Goal: Check status: Check status

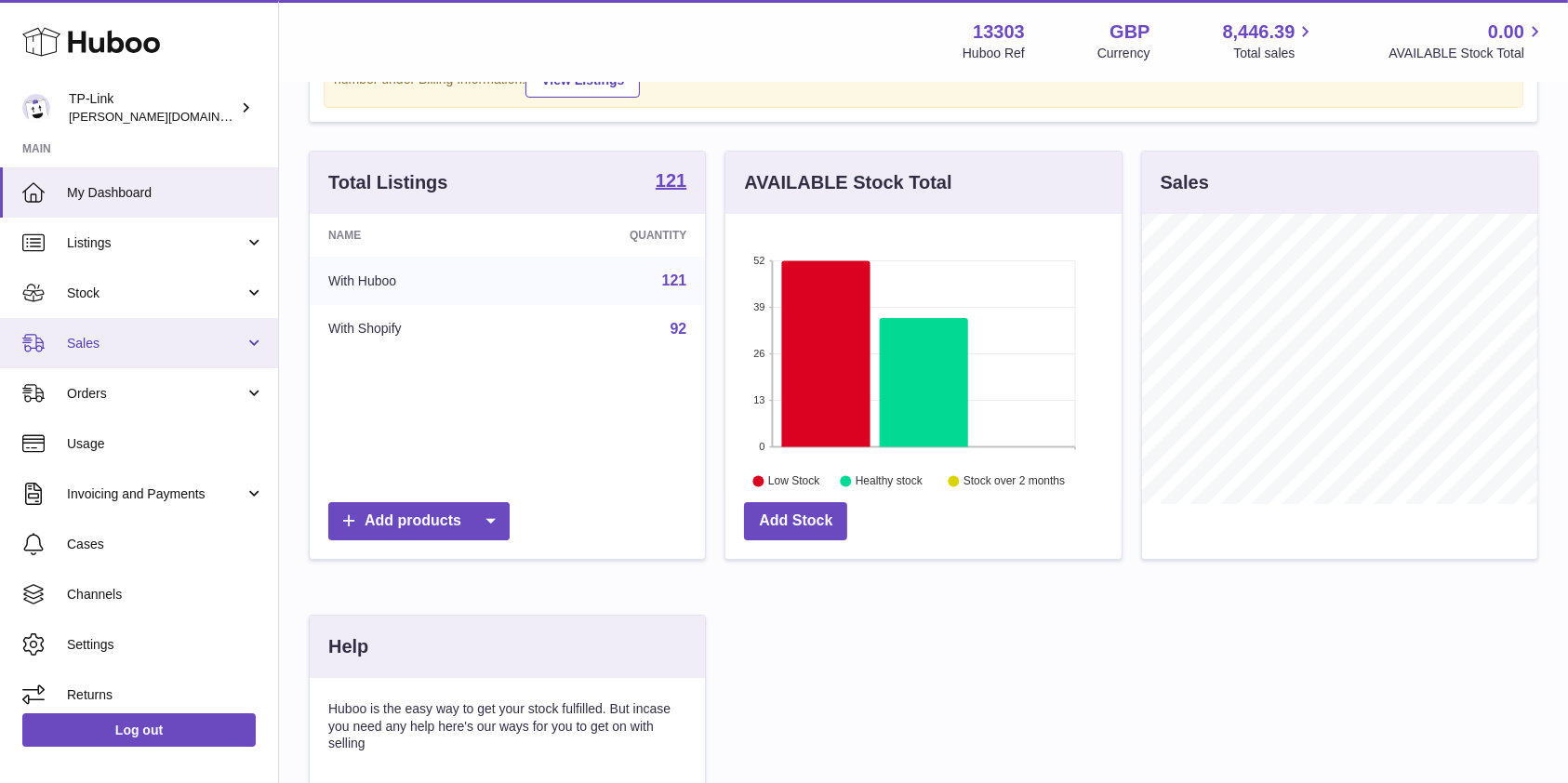
scroll to position [291, 396]
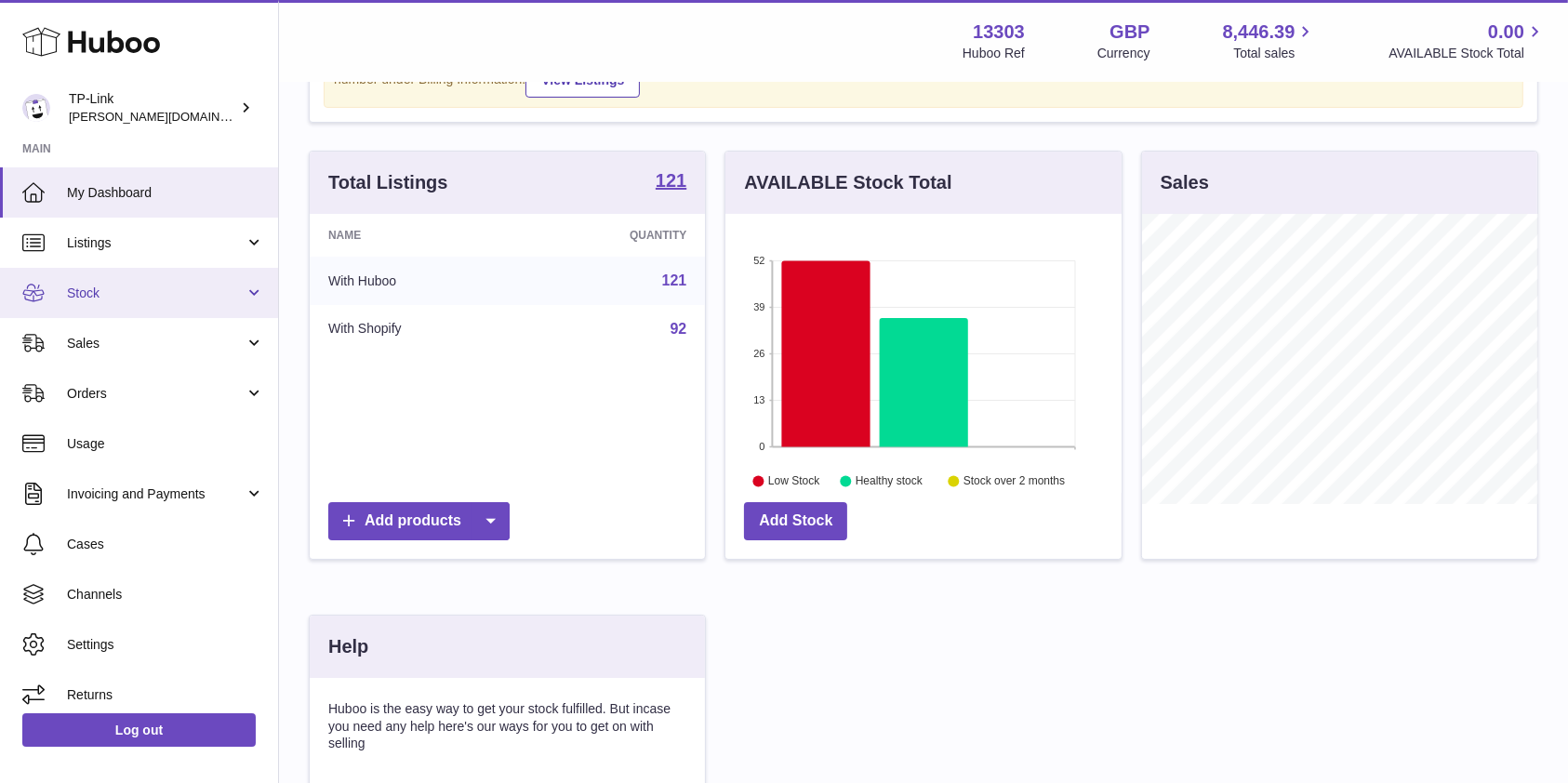
click at [121, 294] on span "Stock" at bounding box center [156, 294] width 178 height 17
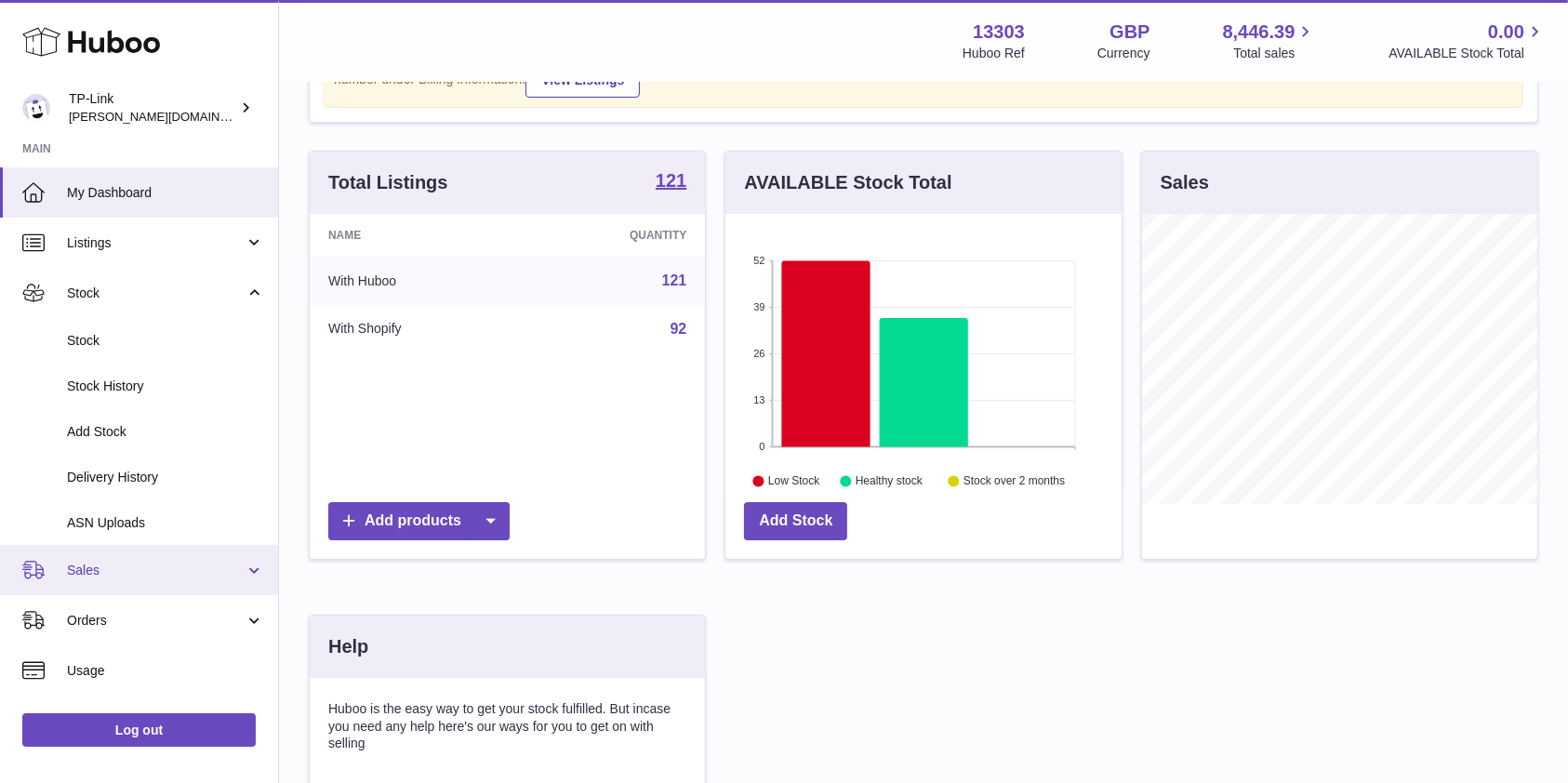
click at [79, 569] on span "Sales" at bounding box center [156, 571] width 178 height 17
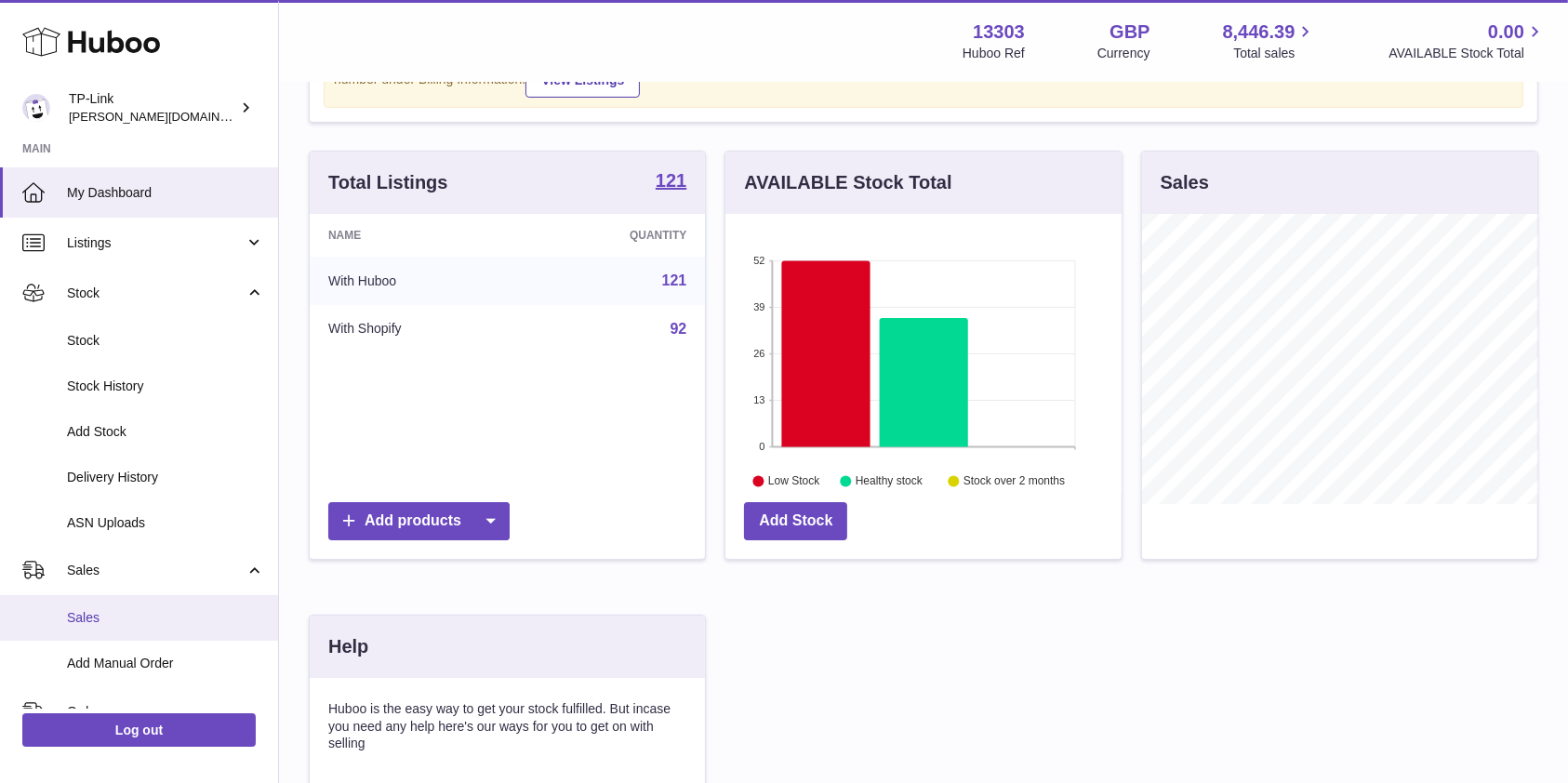
click at [87, 621] on span "Sales" at bounding box center [165, 618] width 197 height 17
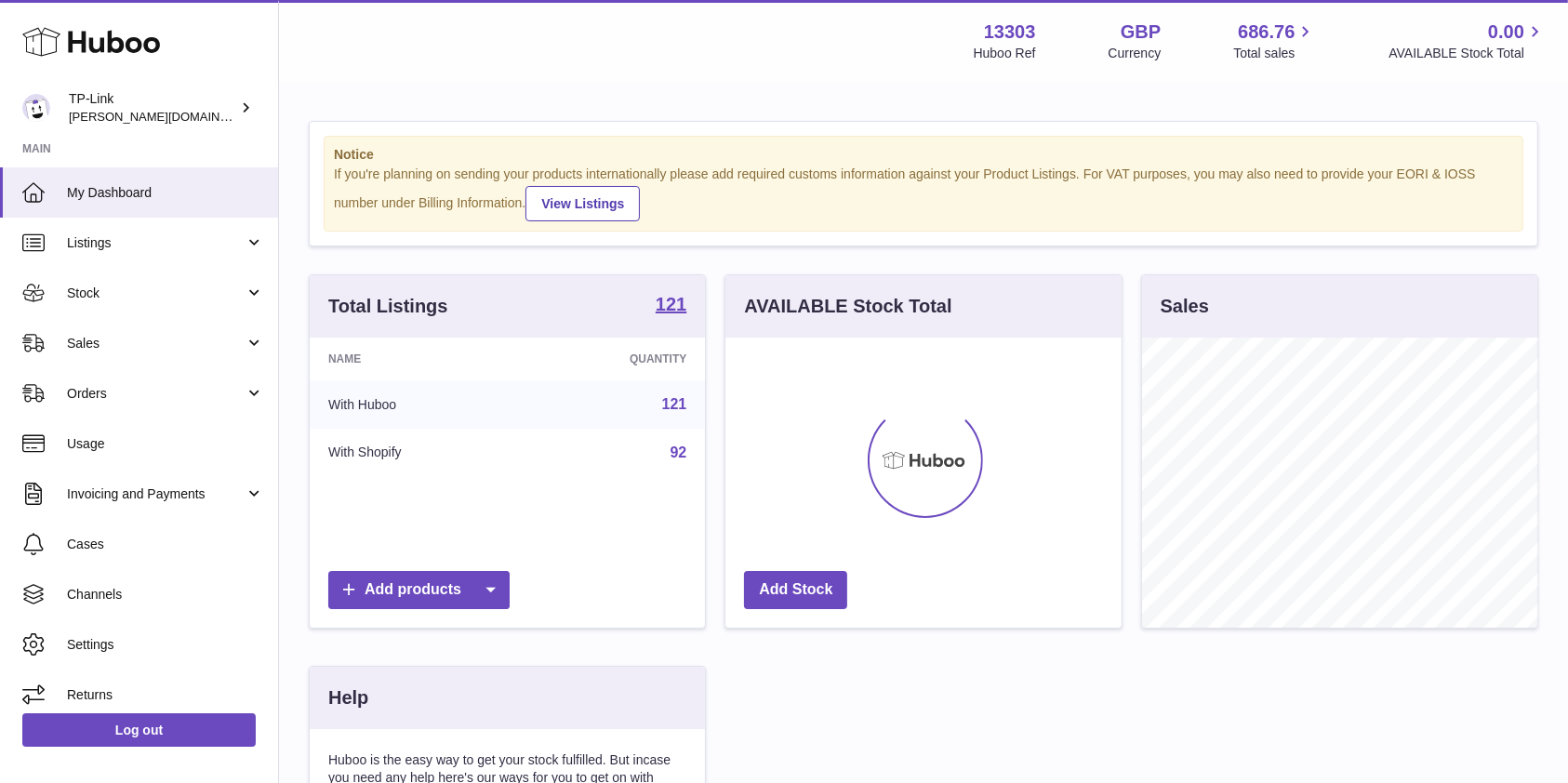
scroll to position [291, 396]
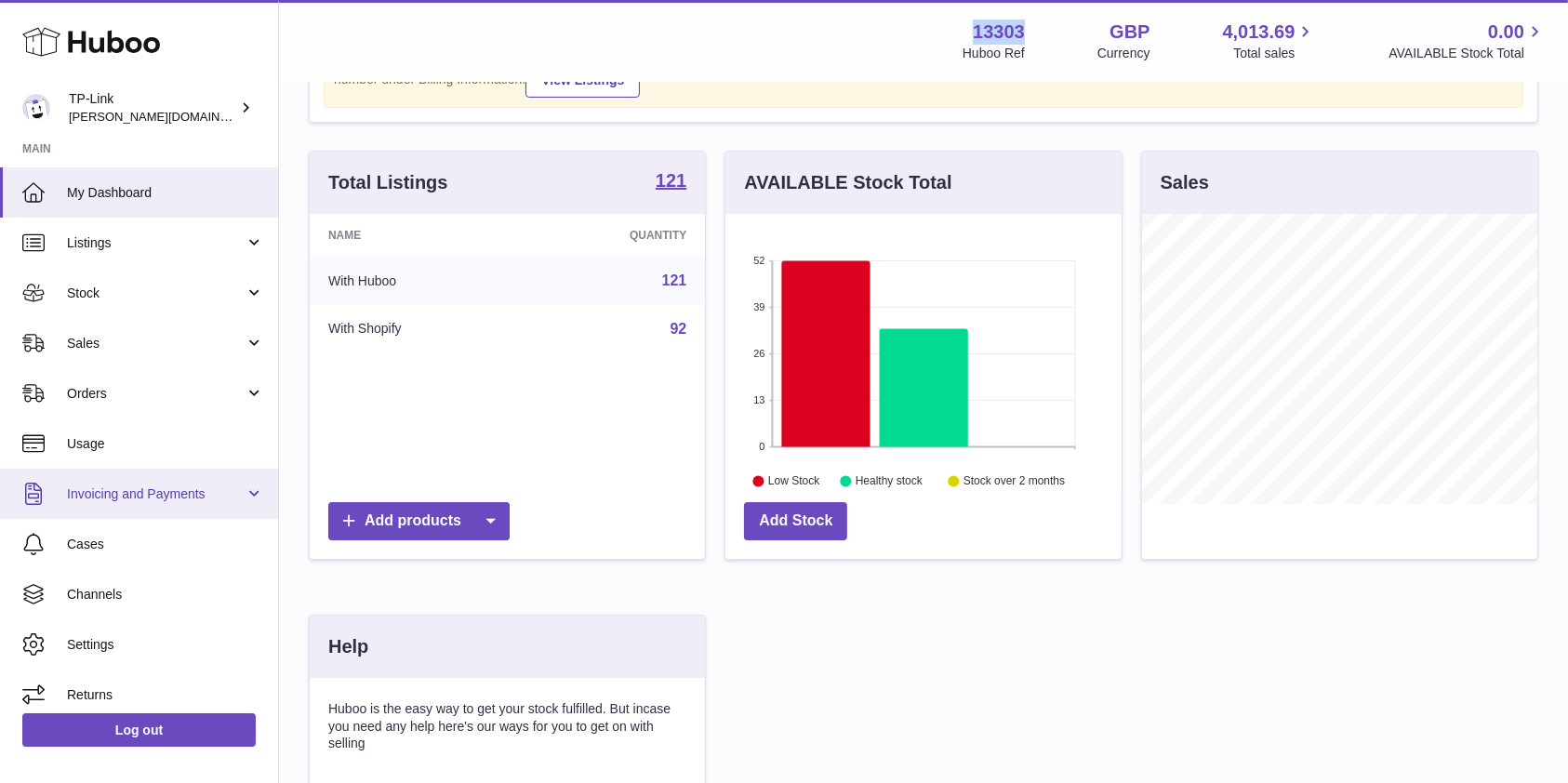
scroll to position [291, 396]
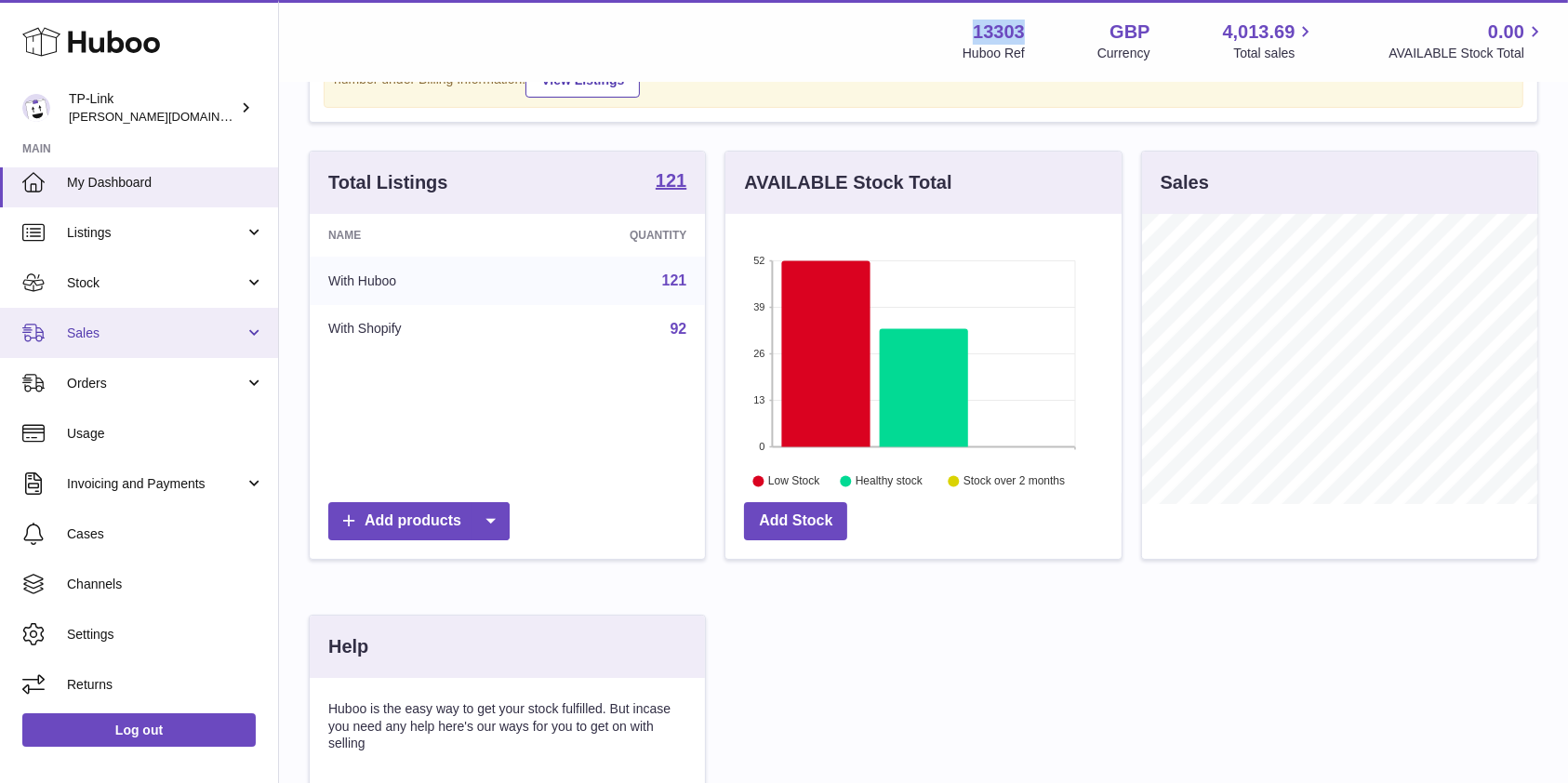
click at [115, 337] on span "Sales" at bounding box center [156, 334] width 178 height 17
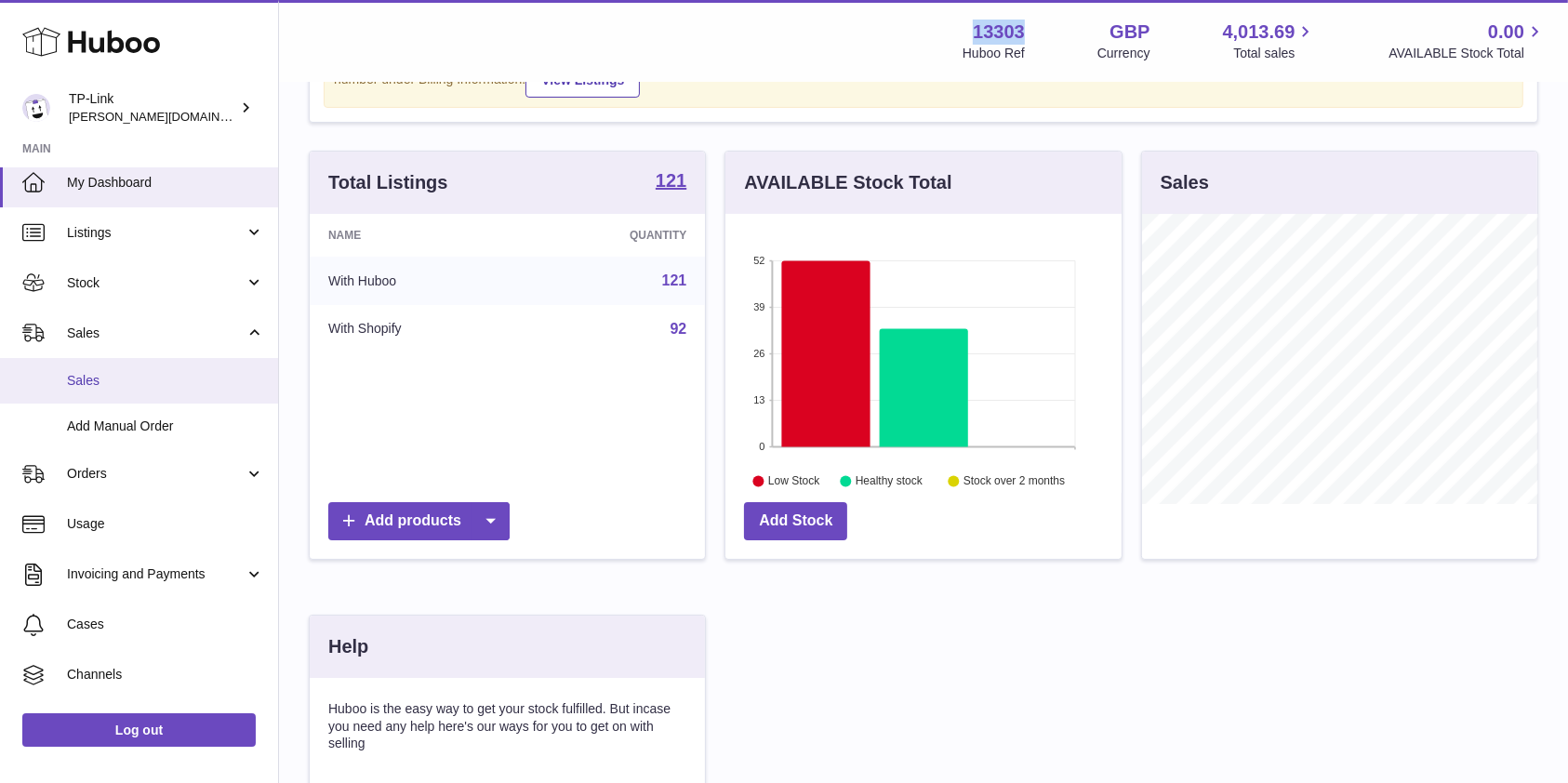
click at [120, 390] on link "Sales" at bounding box center [139, 381] width 278 height 46
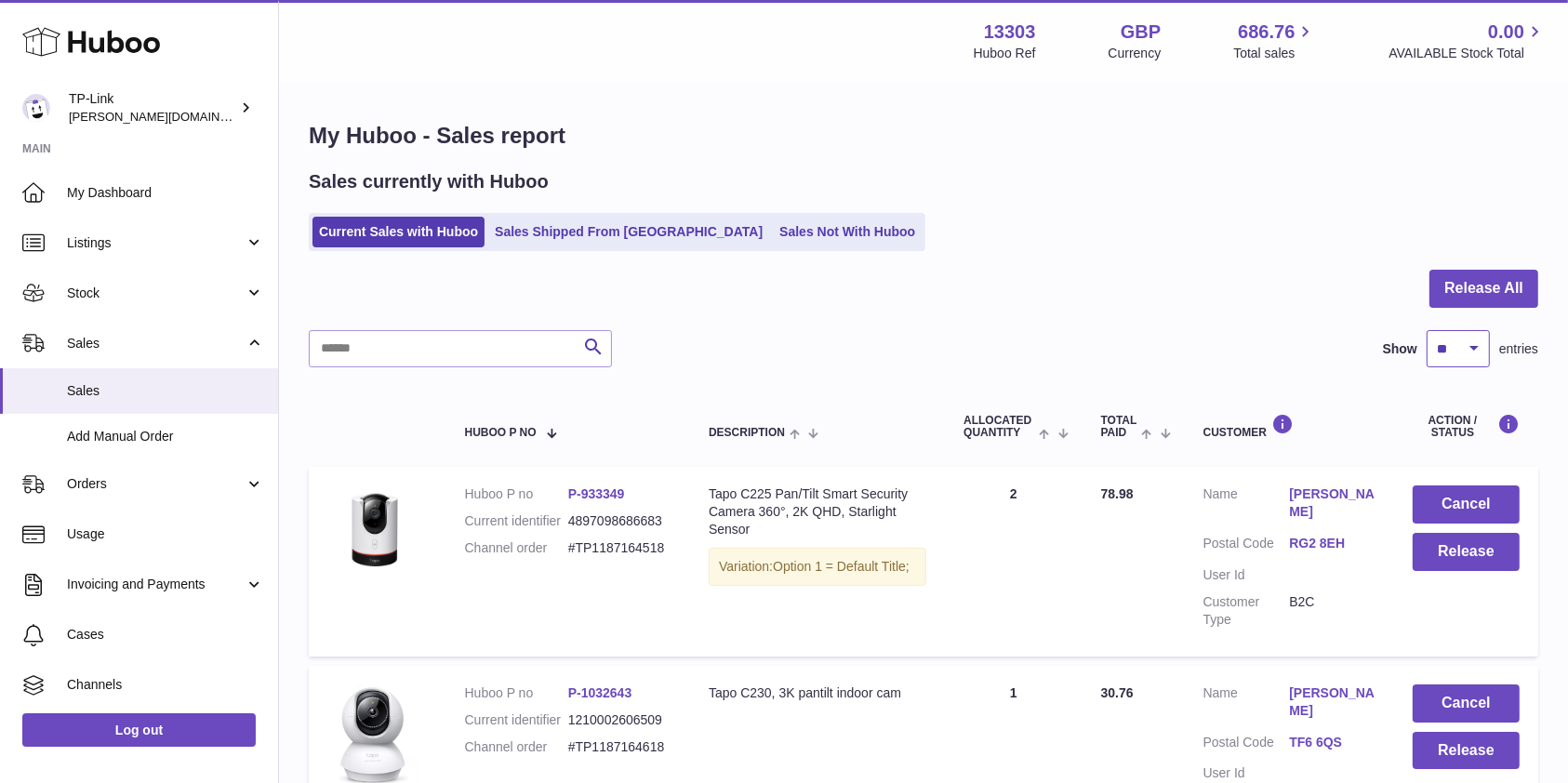
click at [1465, 352] on select "** ** ** ***" at bounding box center [1459, 348] width 63 height 37
select select "***"
click at [1427, 330] on select "** ** ** ***" at bounding box center [1459, 348] width 63 height 37
click at [1024, 201] on div "Sales currently with Huboo Current Sales with Huboo Sales Shipped From Huboo Sa…" at bounding box center [924, 210] width 1230 height 82
click at [1465, 287] on button "Release All" at bounding box center [1485, 289] width 109 height 38
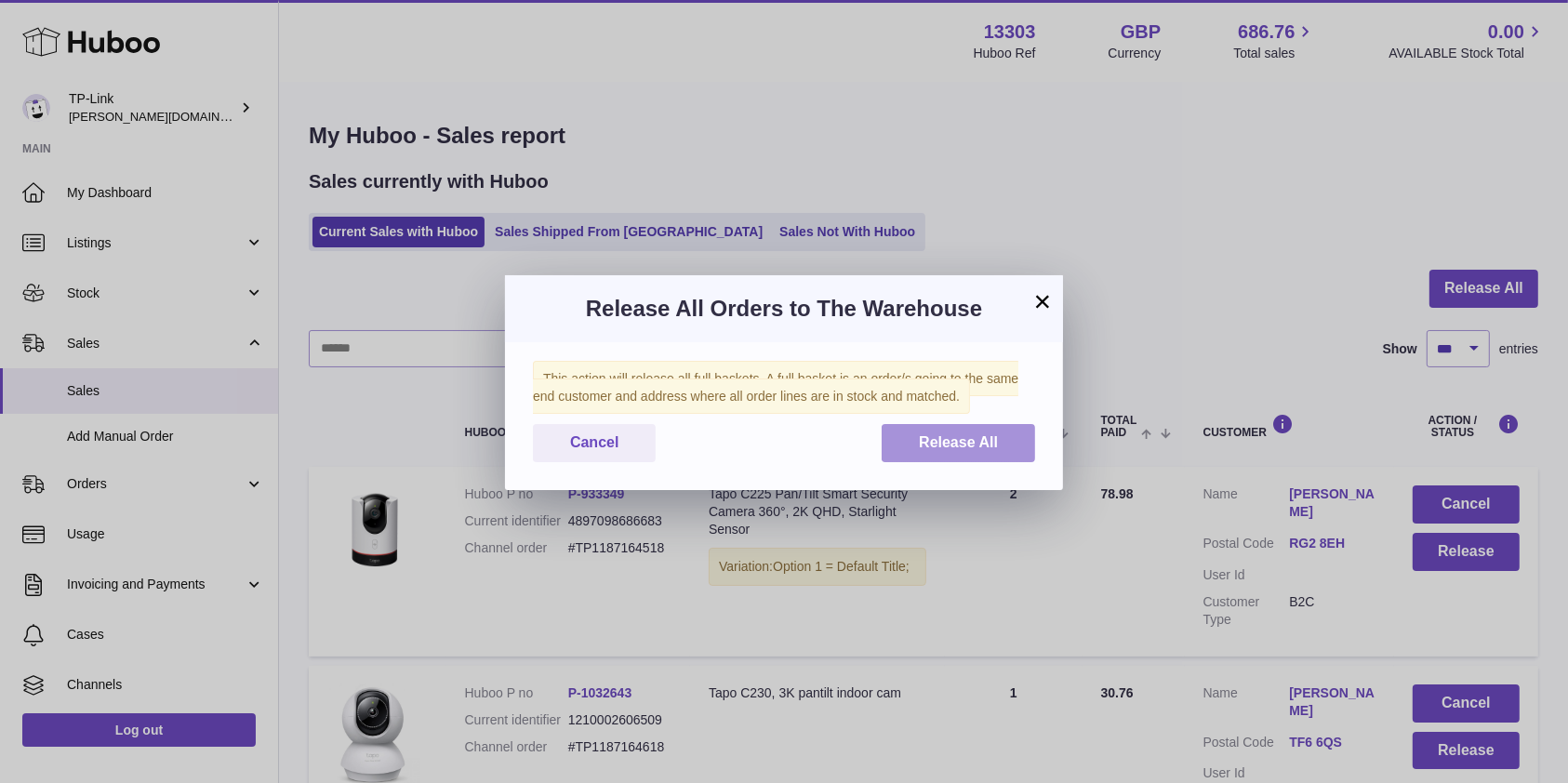
click at [1007, 461] on button "Release All" at bounding box center [958, 444] width 154 height 38
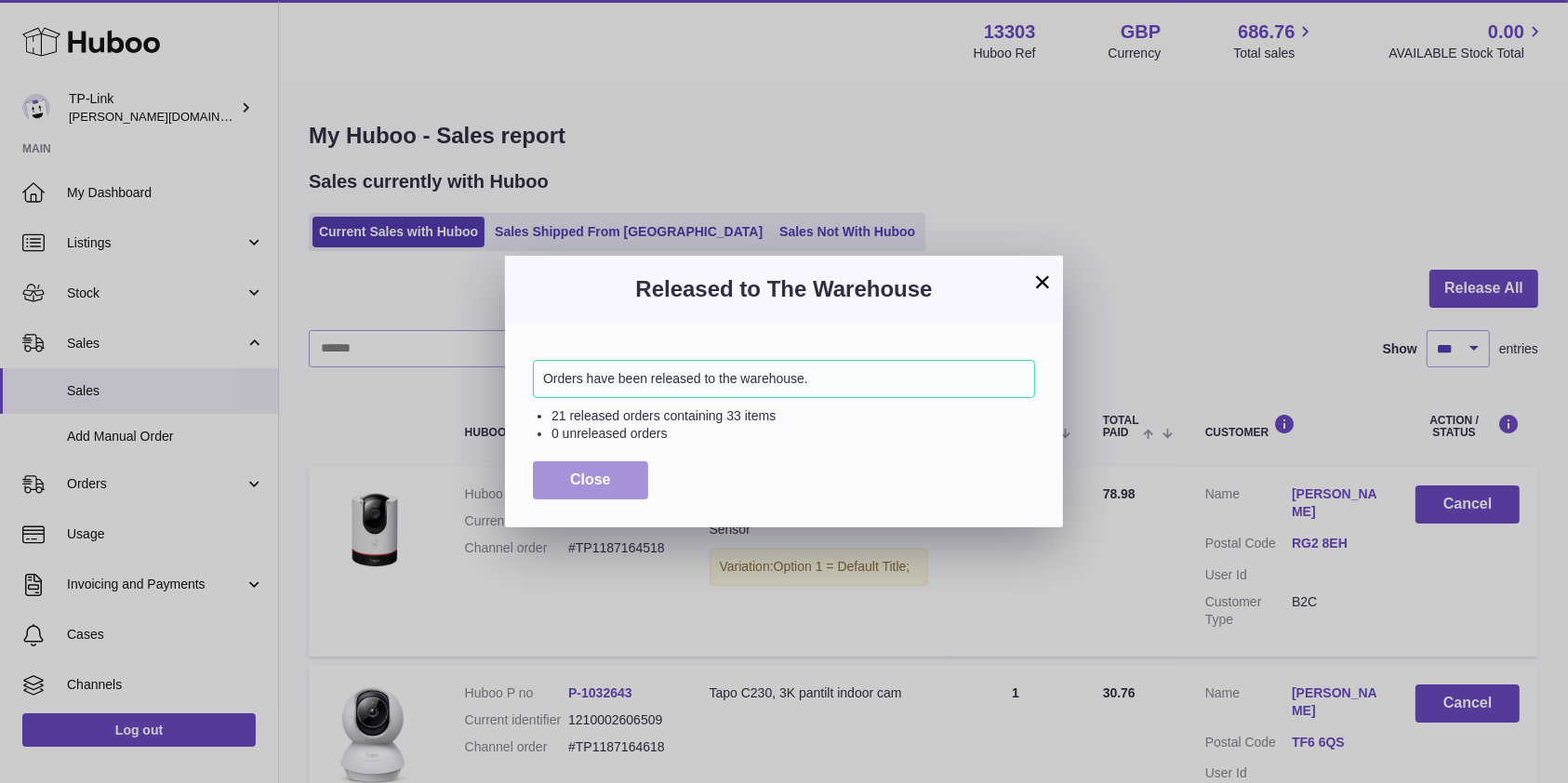
click at [562, 485] on button "Close" at bounding box center [591, 481] width 116 height 38
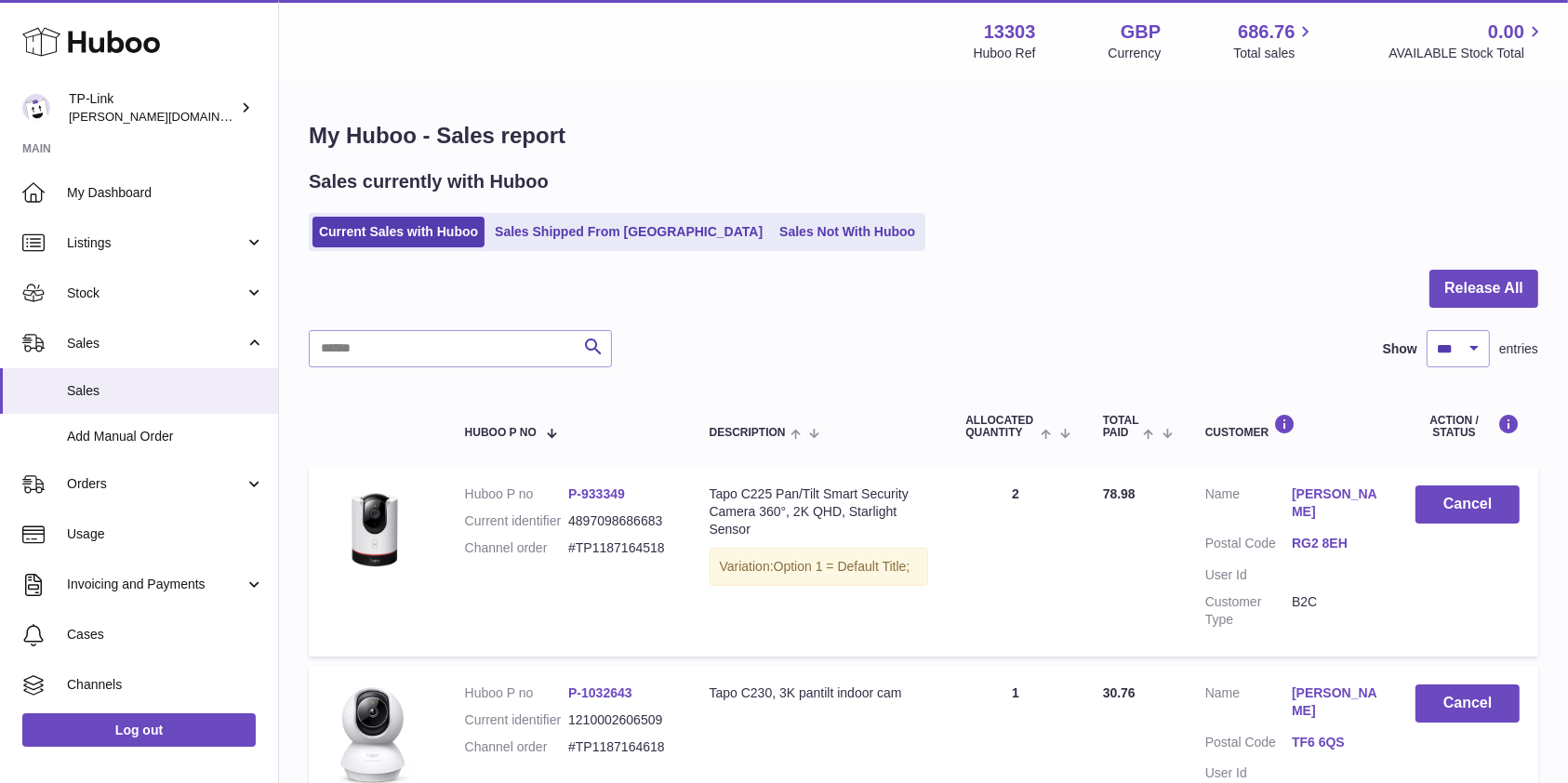
click at [1123, 247] on div "Current Sales with Huboo Sales Shipped From Huboo Sales Not With Huboo" at bounding box center [924, 232] width 1230 height 38
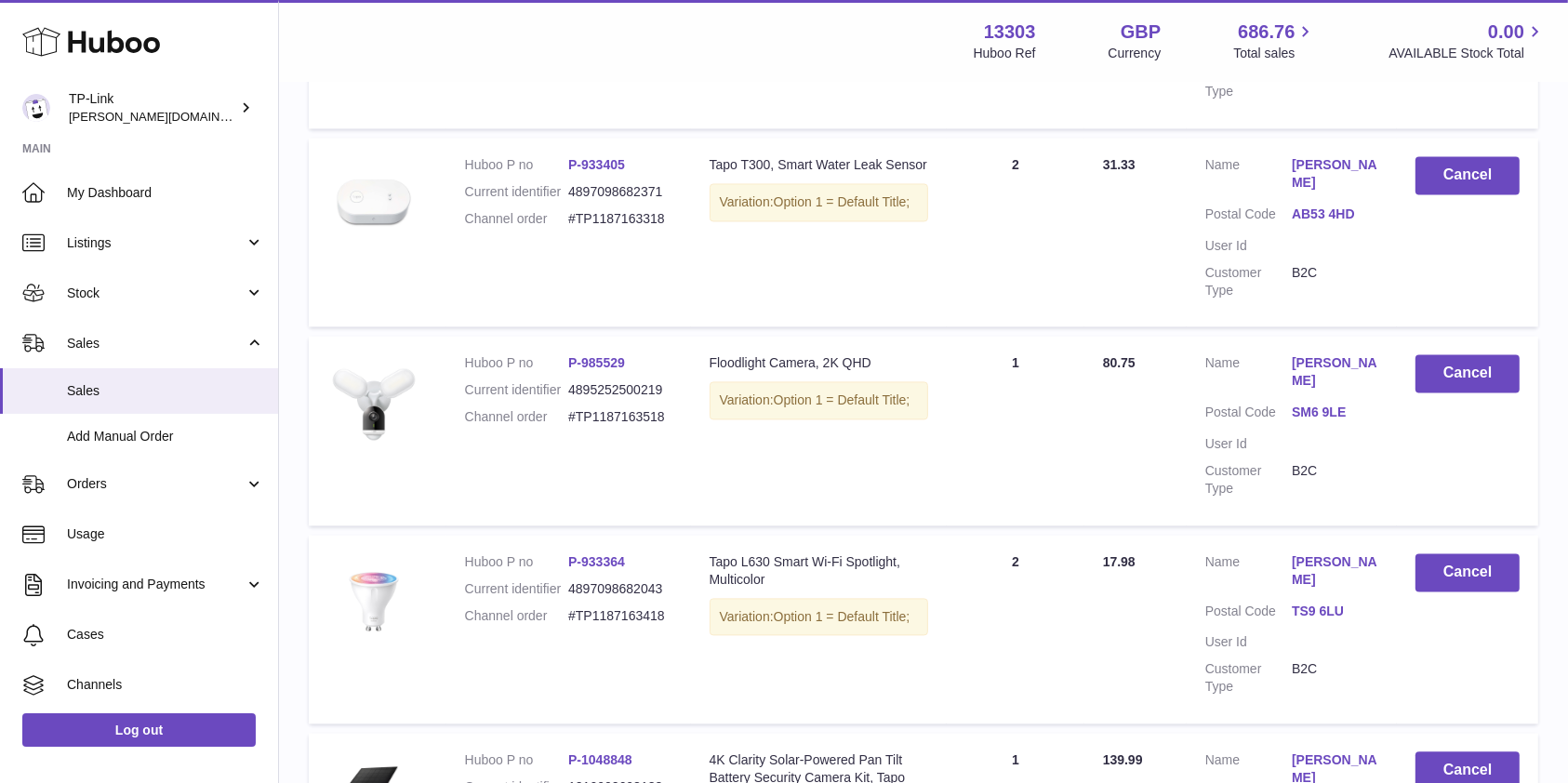
scroll to position [4093, 0]
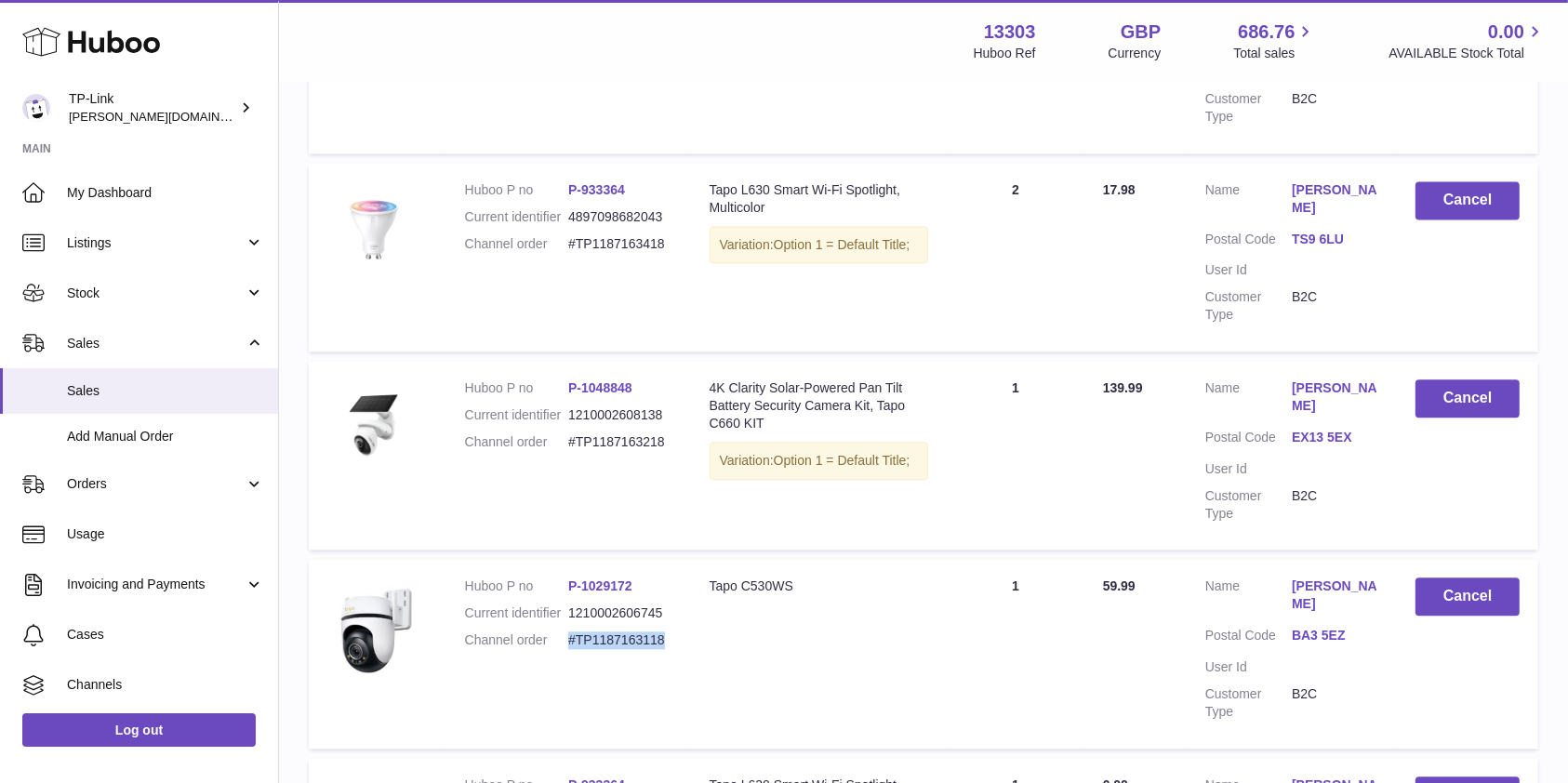
drag, startPoint x: 570, startPoint y: 495, endPoint x: 670, endPoint y: 497, distance: 100.0
click at [670, 632] on dd "#TP1187163118" at bounding box center [621, 641] width 103 height 17
copy dd "#TP1187163118"
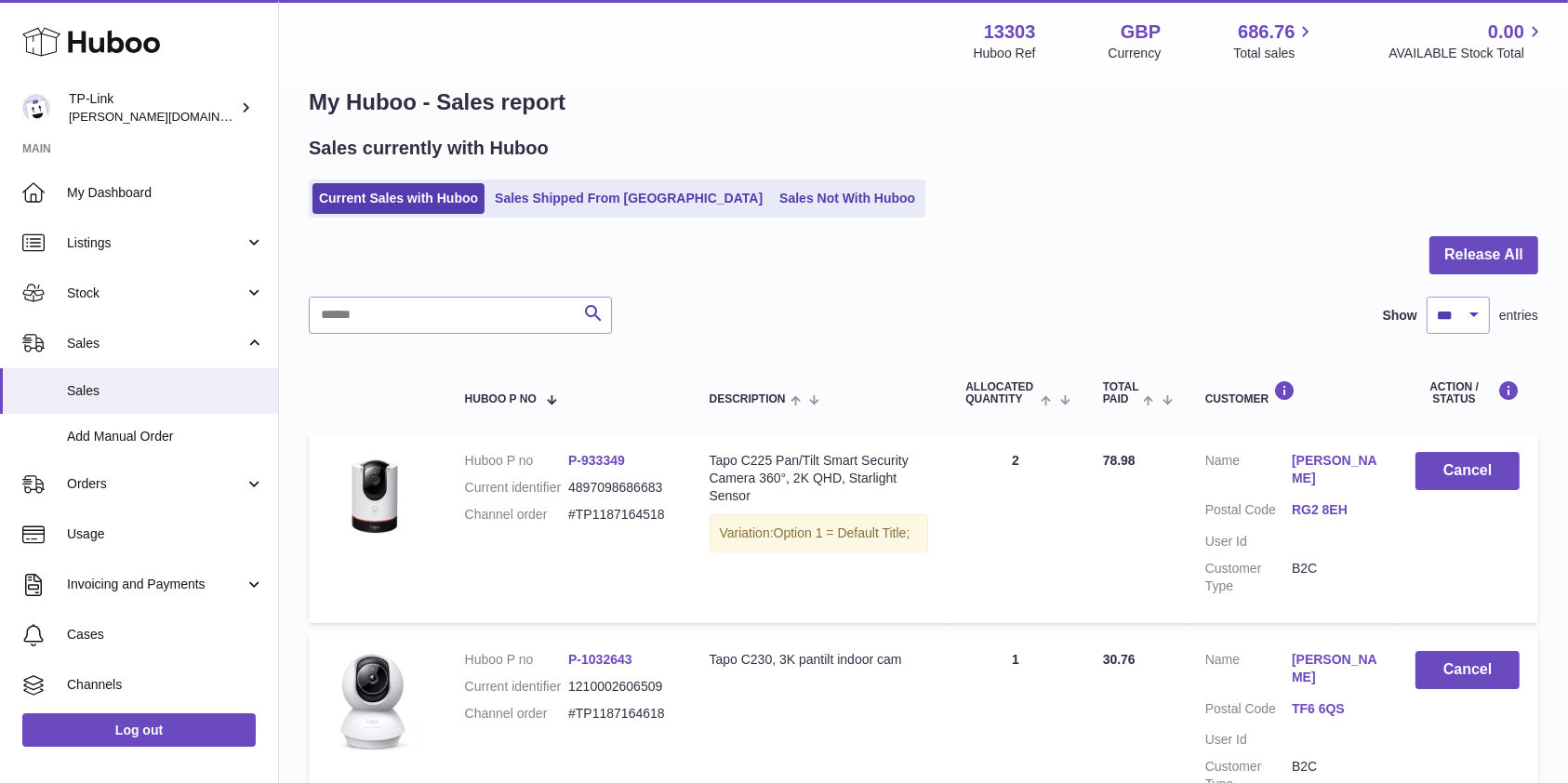
scroll to position [0, 0]
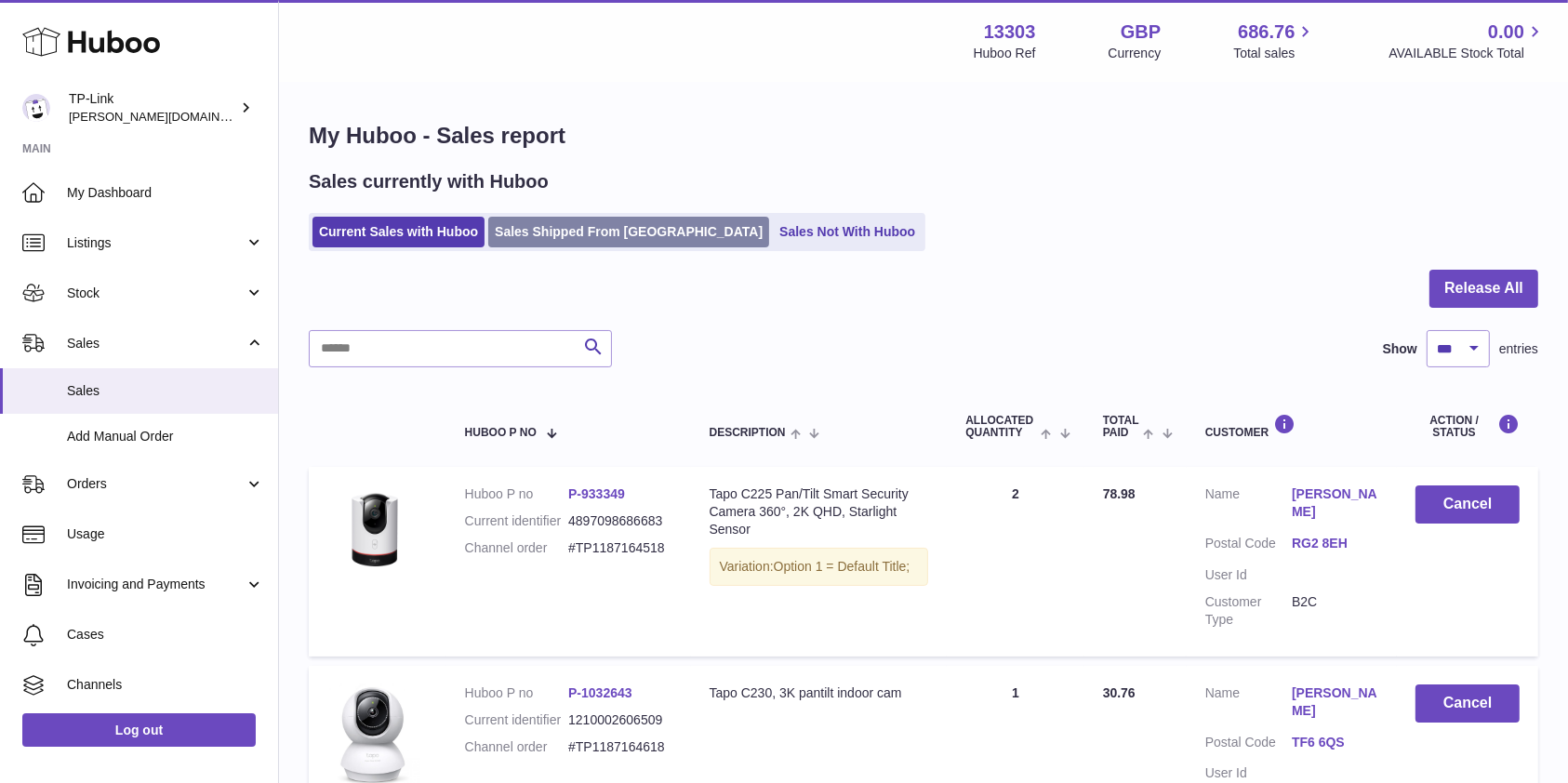
click at [560, 232] on link "Sales Shipped From Huboo" at bounding box center [629, 232] width 281 height 31
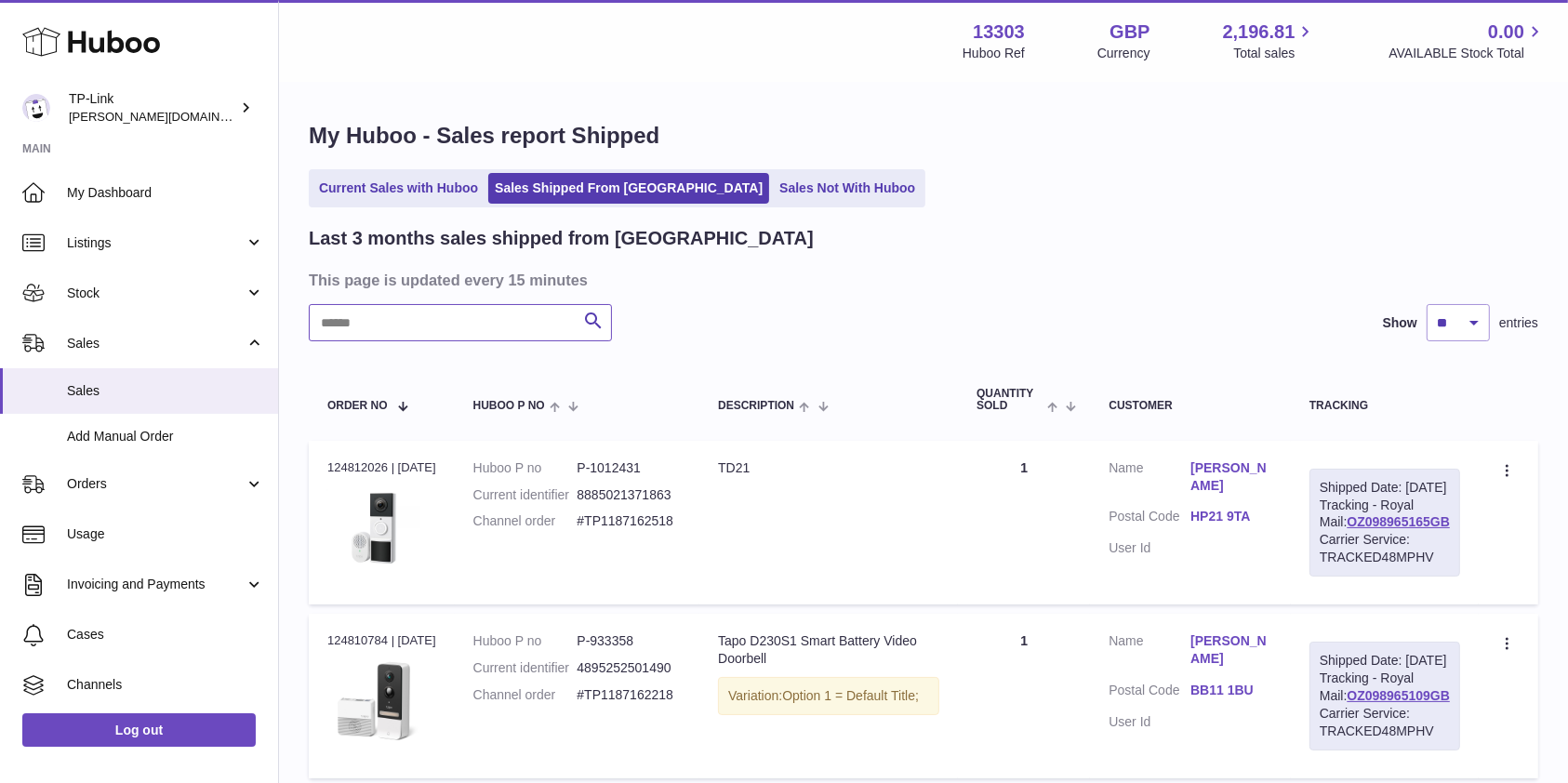
click at [374, 321] on input "text" at bounding box center [460, 322] width 303 height 37
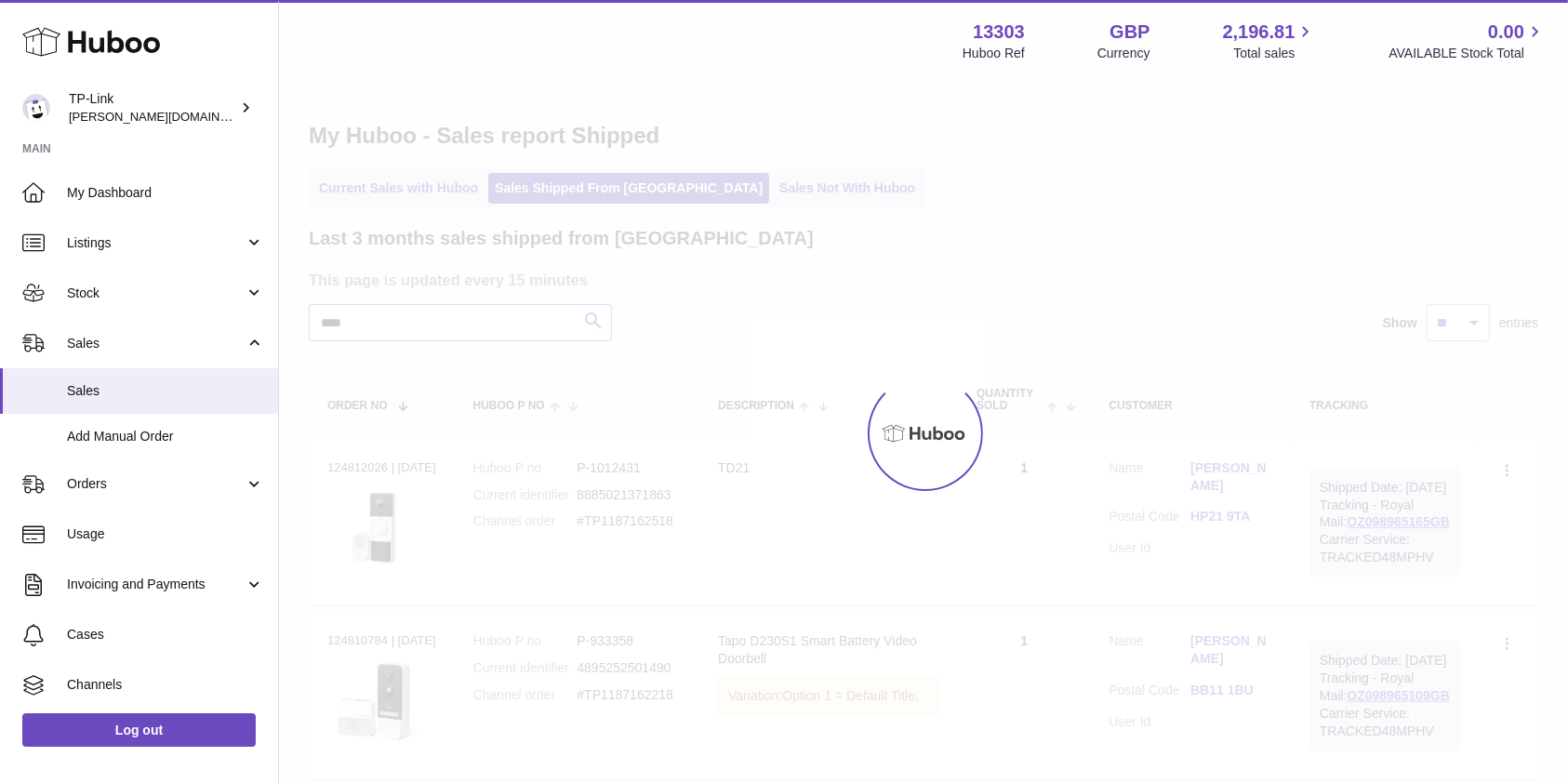
type input "****"
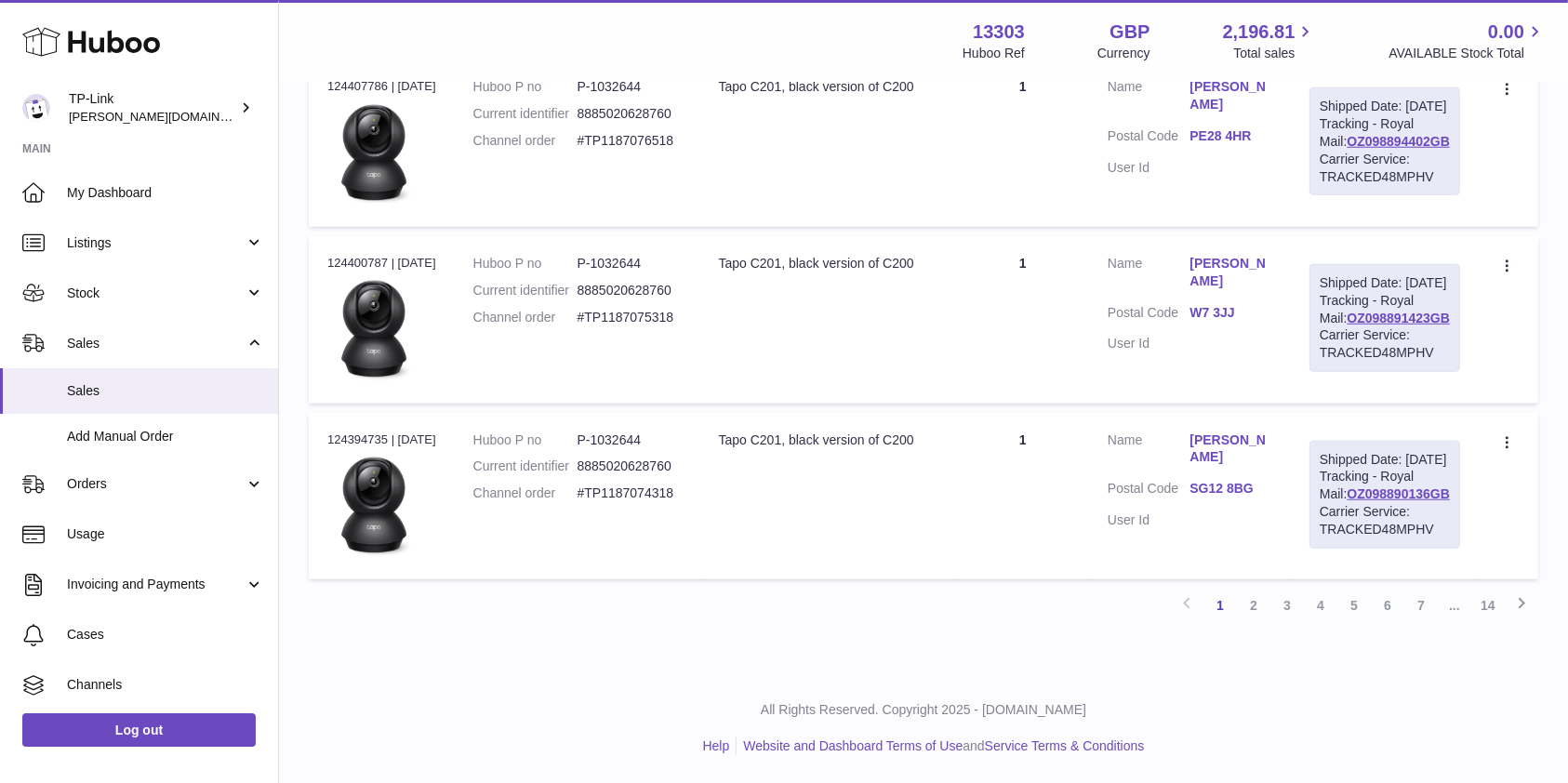
scroll to position [868, 0]
